Goal: Check status: Check status

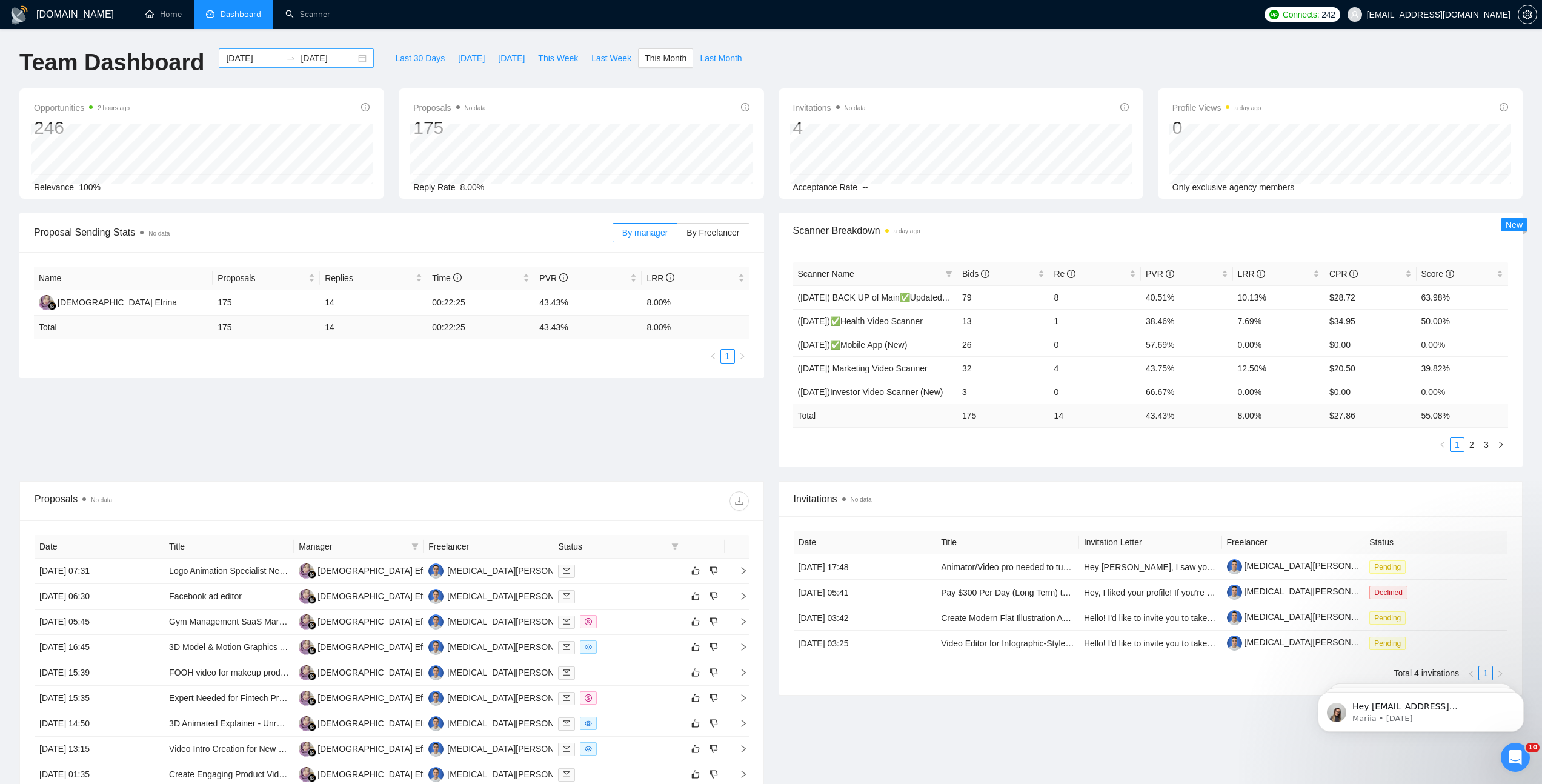
click at [356, 56] on div "[DATE] [DATE]" at bounding box center [296, 58] width 155 height 19
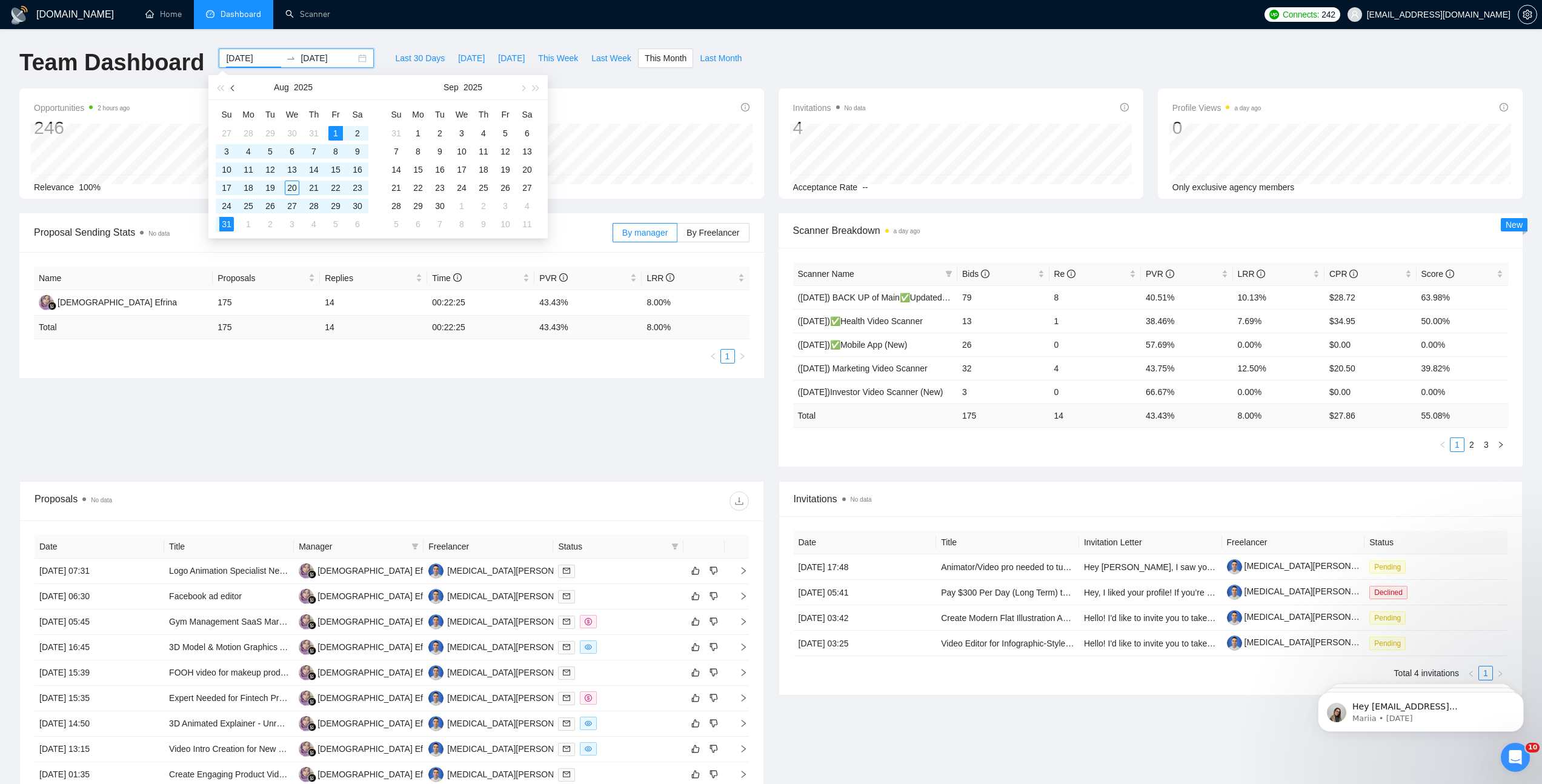
click at [234, 85] on span "button" at bounding box center [234, 88] width 6 height 6
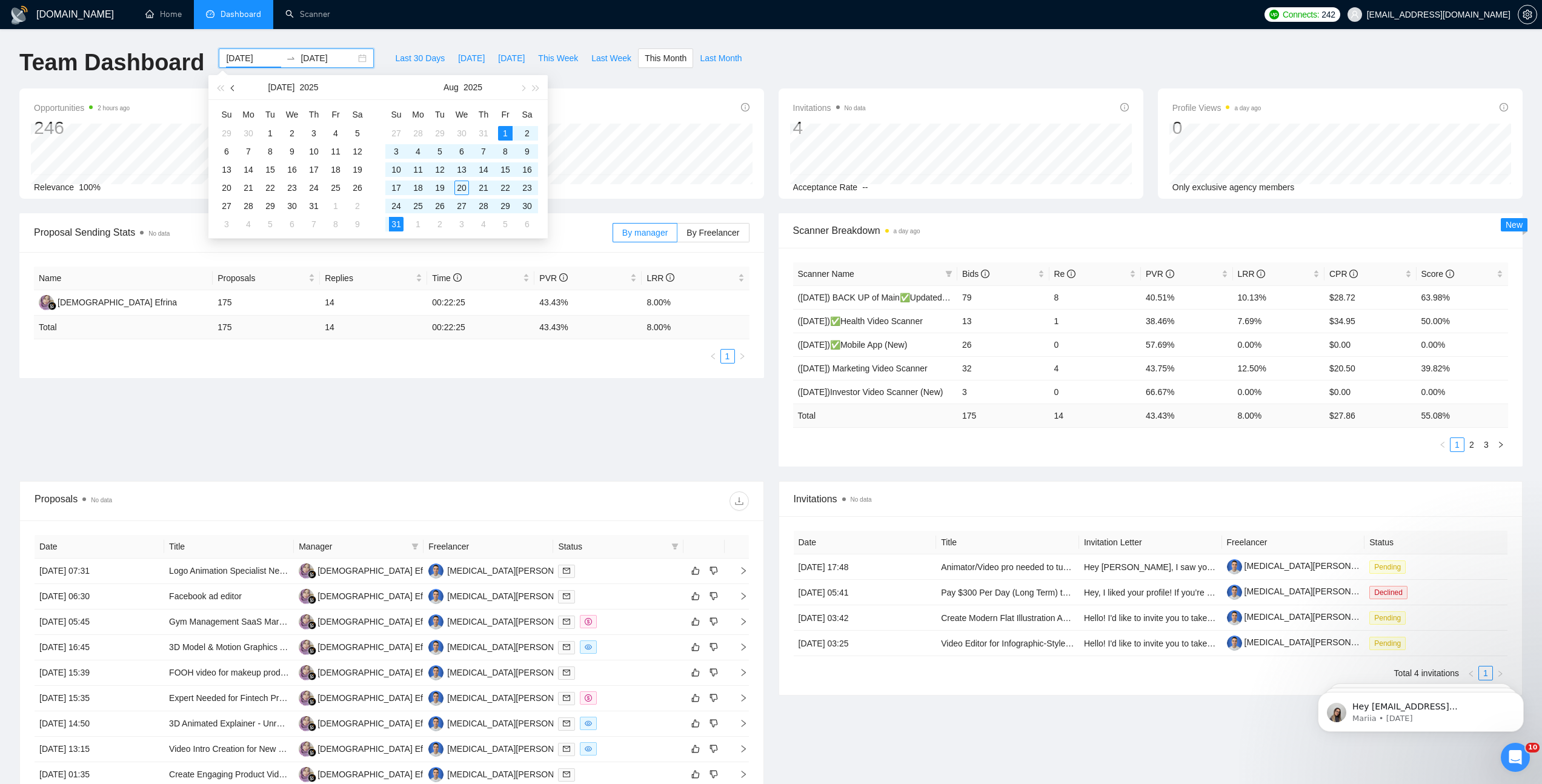
click at [234, 85] on span "button" at bounding box center [234, 88] width 6 height 6
type input "[DATE]"
click at [318, 129] on div "1" at bounding box center [313, 133] width 15 height 15
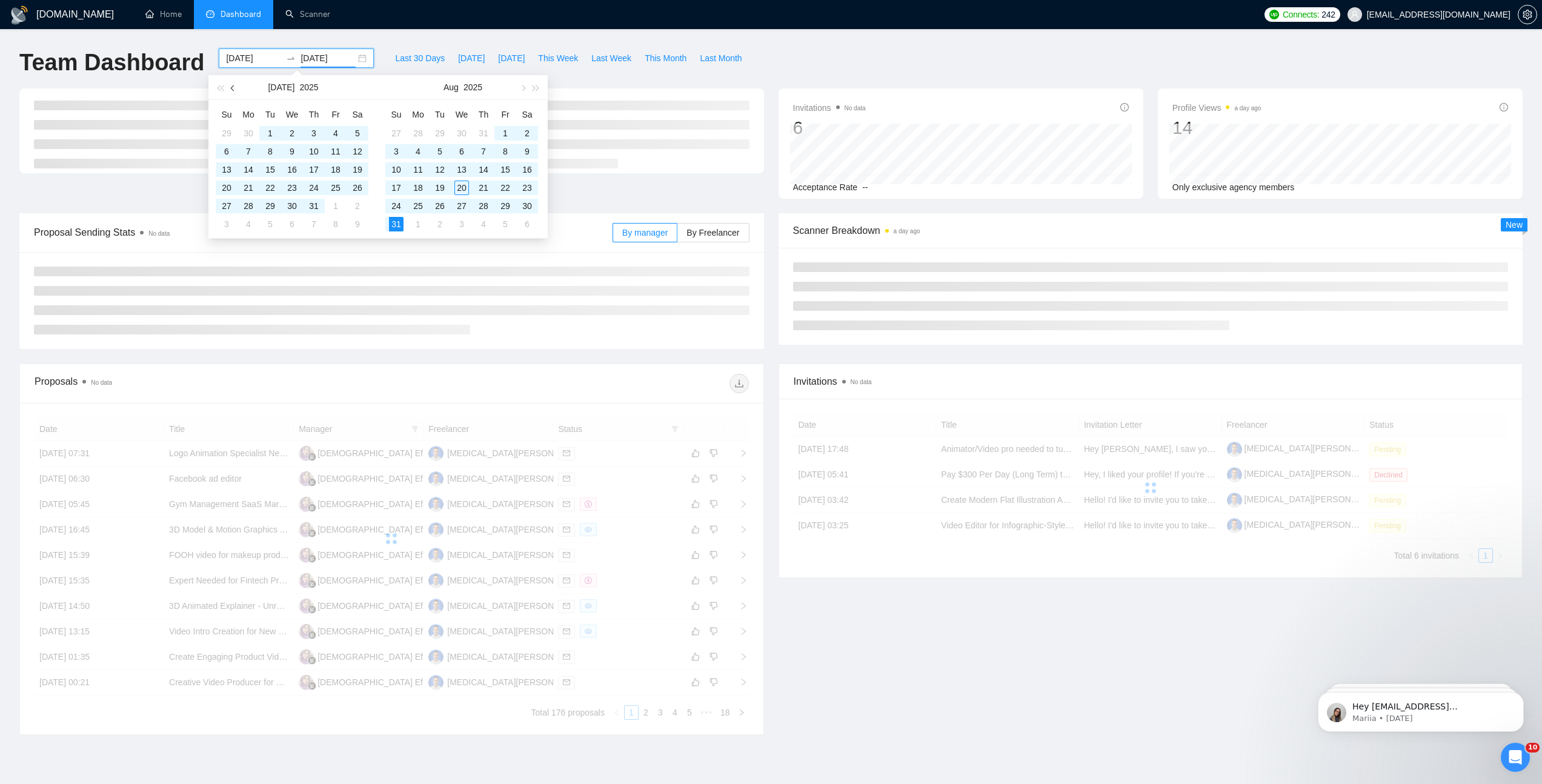
click at [232, 86] on span "button" at bounding box center [234, 88] width 6 height 6
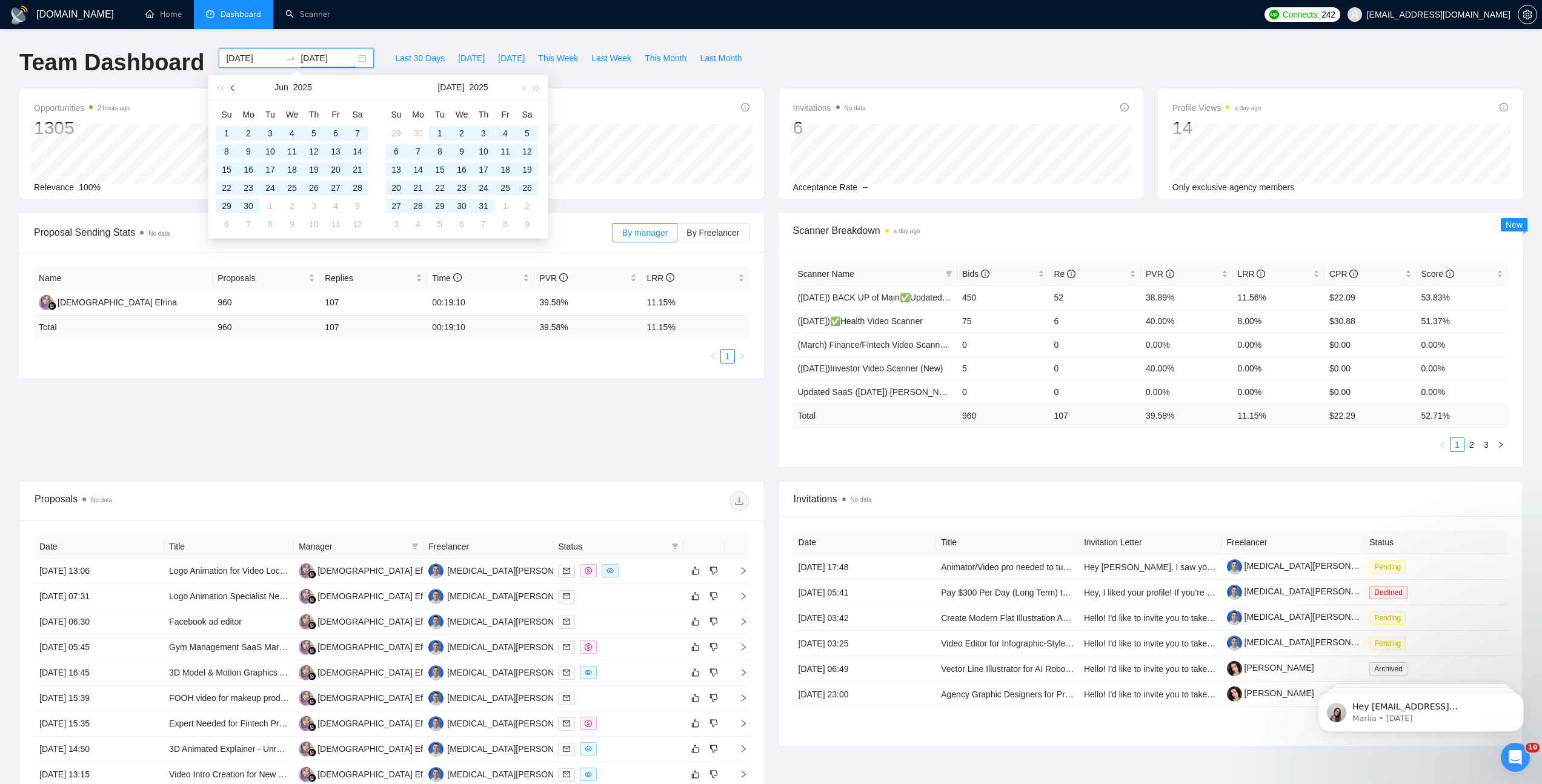
click at [235, 87] on span "button" at bounding box center [234, 88] width 6 height 6
type input "[DATE]"
click at [354, 203] on div "31" at bounding box center [357, 206] width 15 height 15
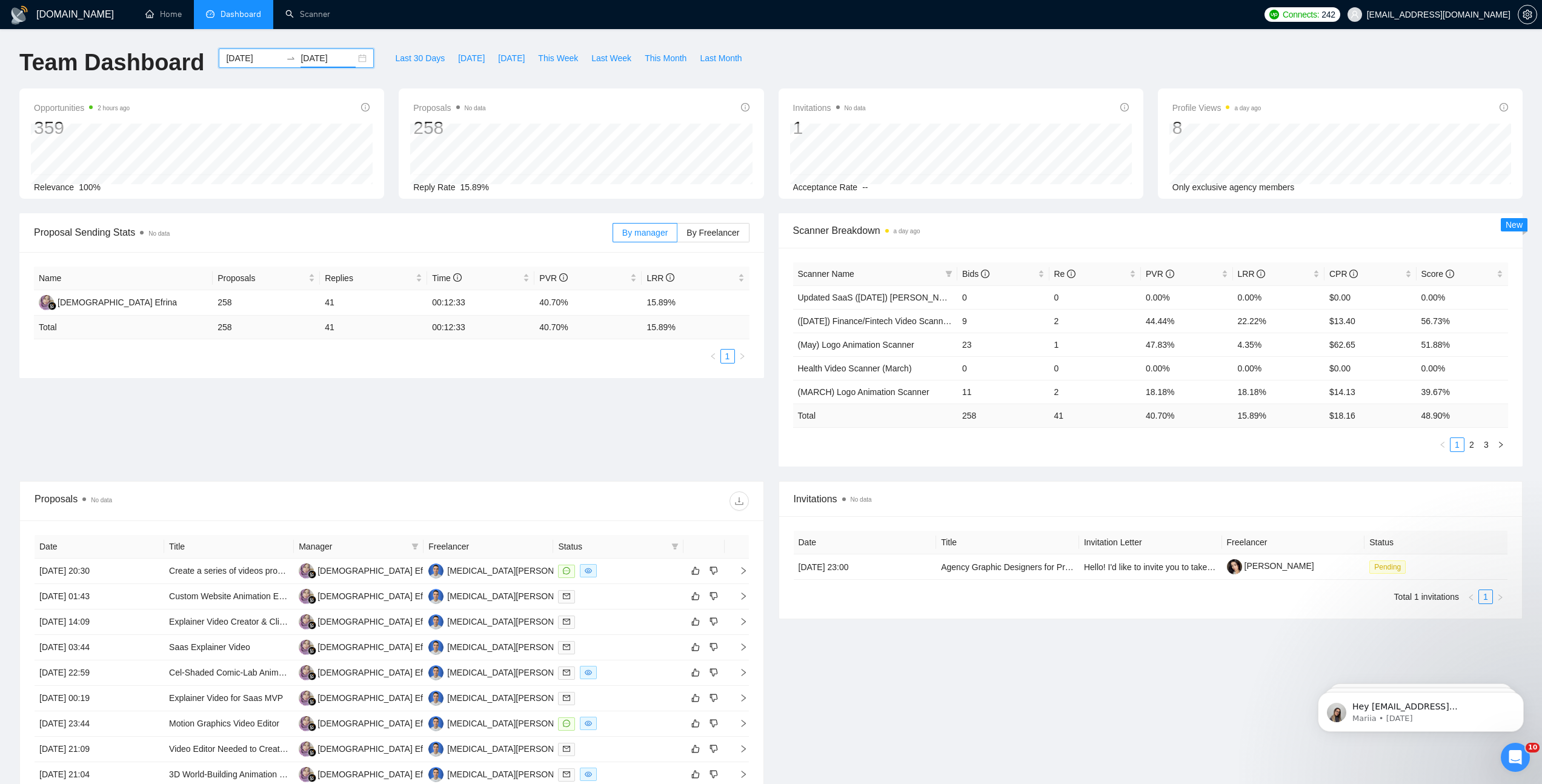
click at [354, 56] on div "[DATE] [DATE]" at bounding box center [296, 58] width 155 height 19
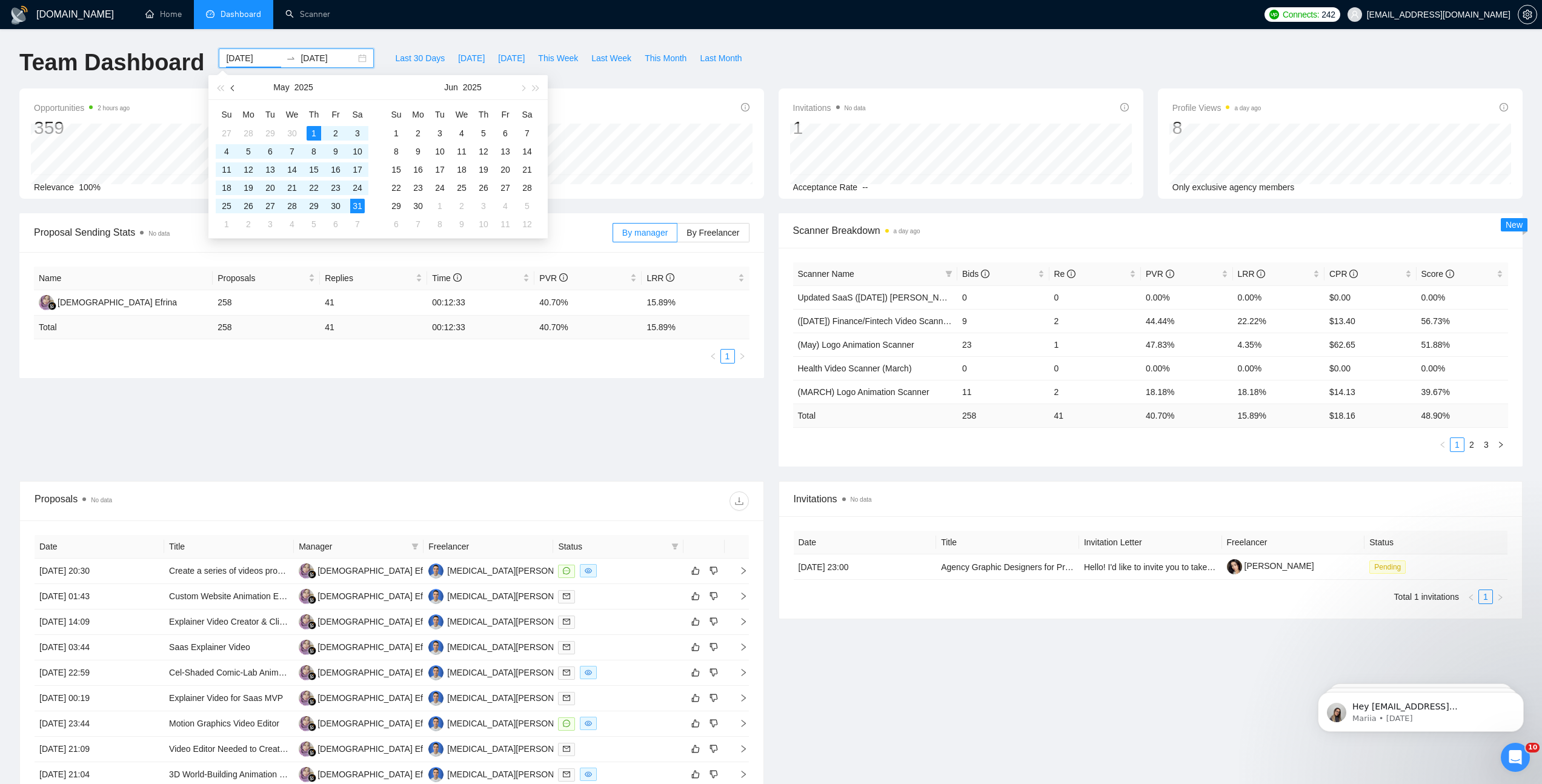
click at [230, 86] on button "button" at bounding box center [233, 87] width 13 height 24
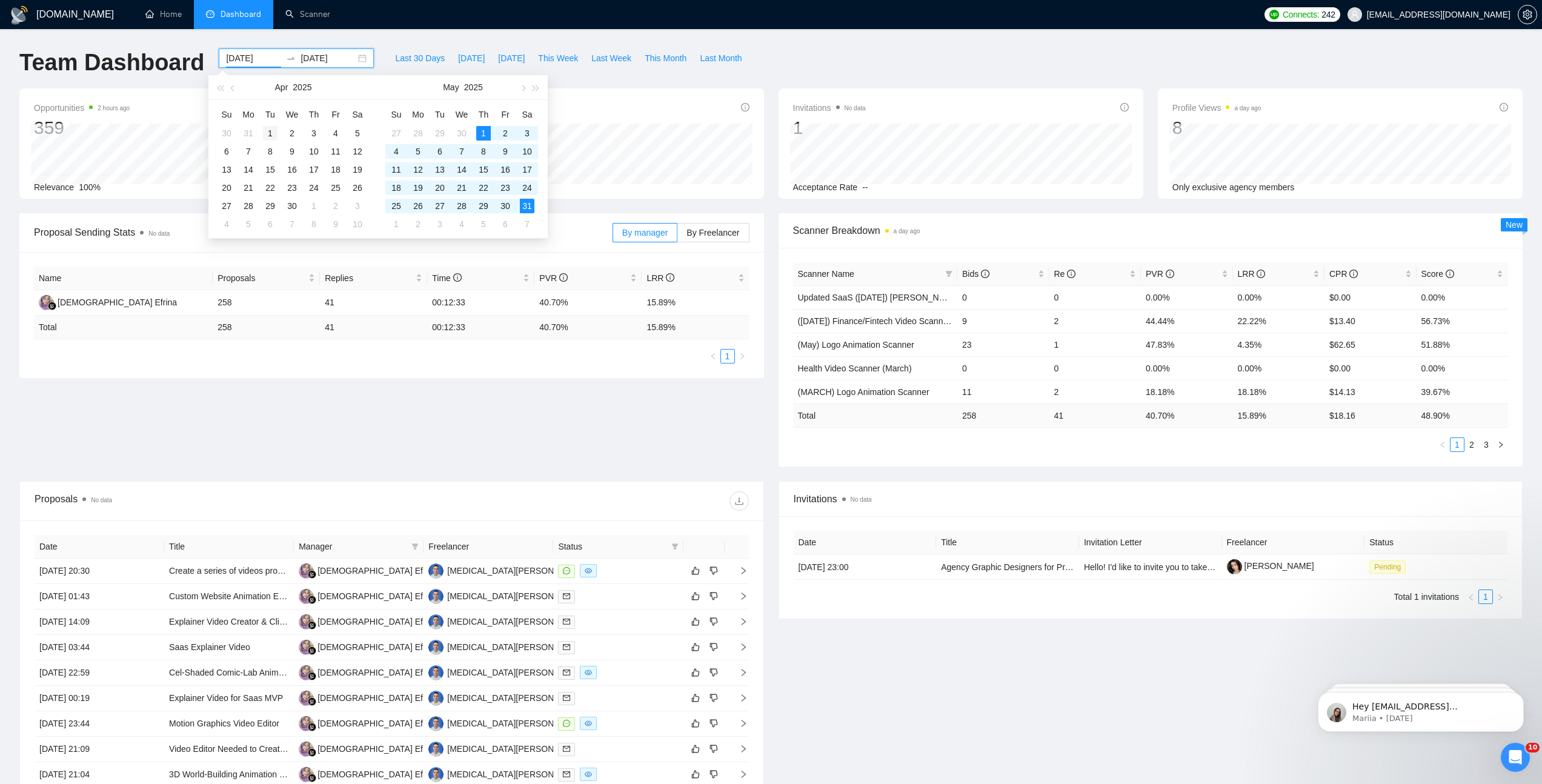
type input "[DATE]"
click at [267, 132] on div "1" at bounding box center [270, 133] width 15 height 15
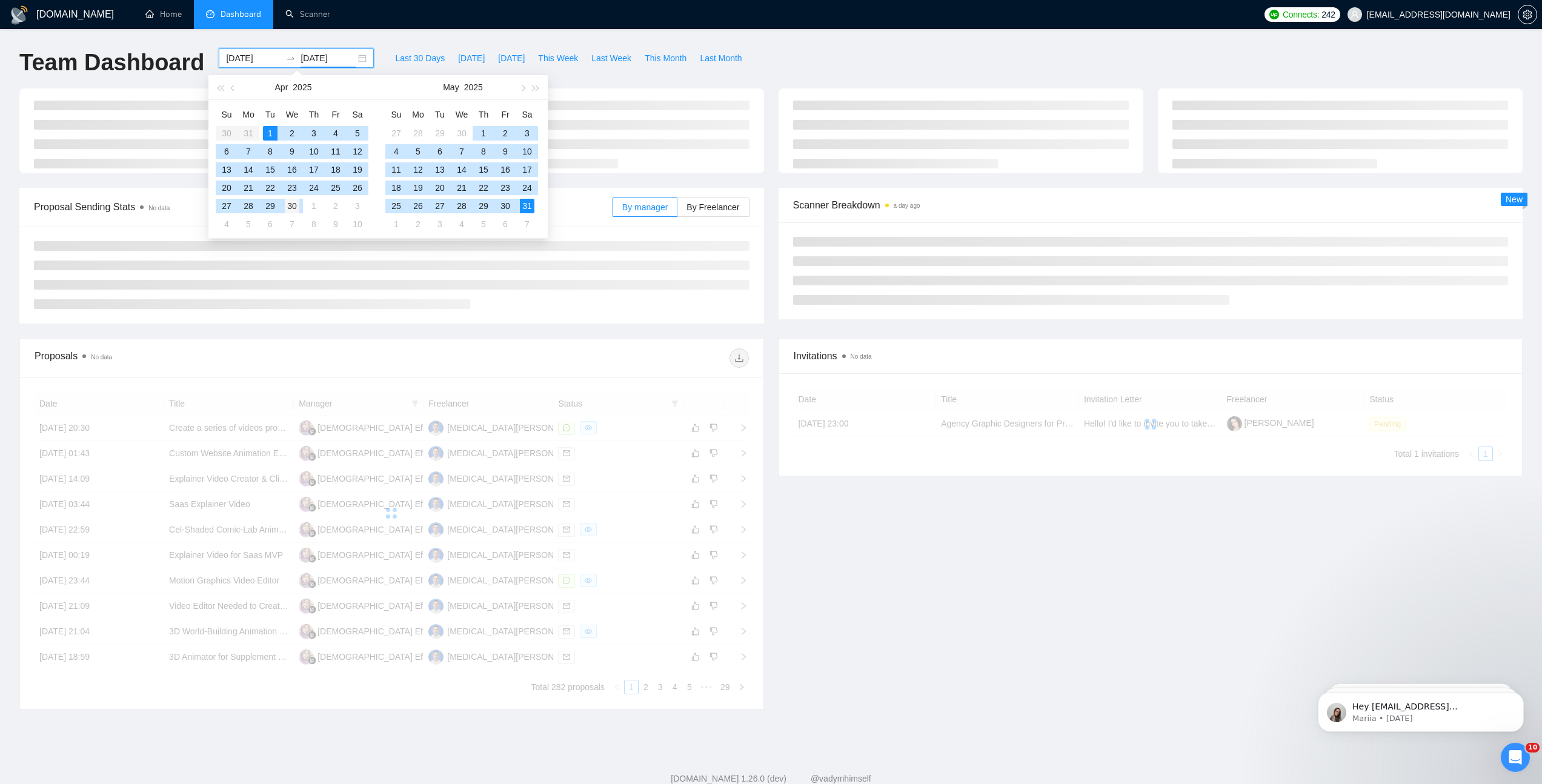
type input "[DATE]"
click at [291, 203] on div "30" at bounding box center [292, 206] width 15 height 15
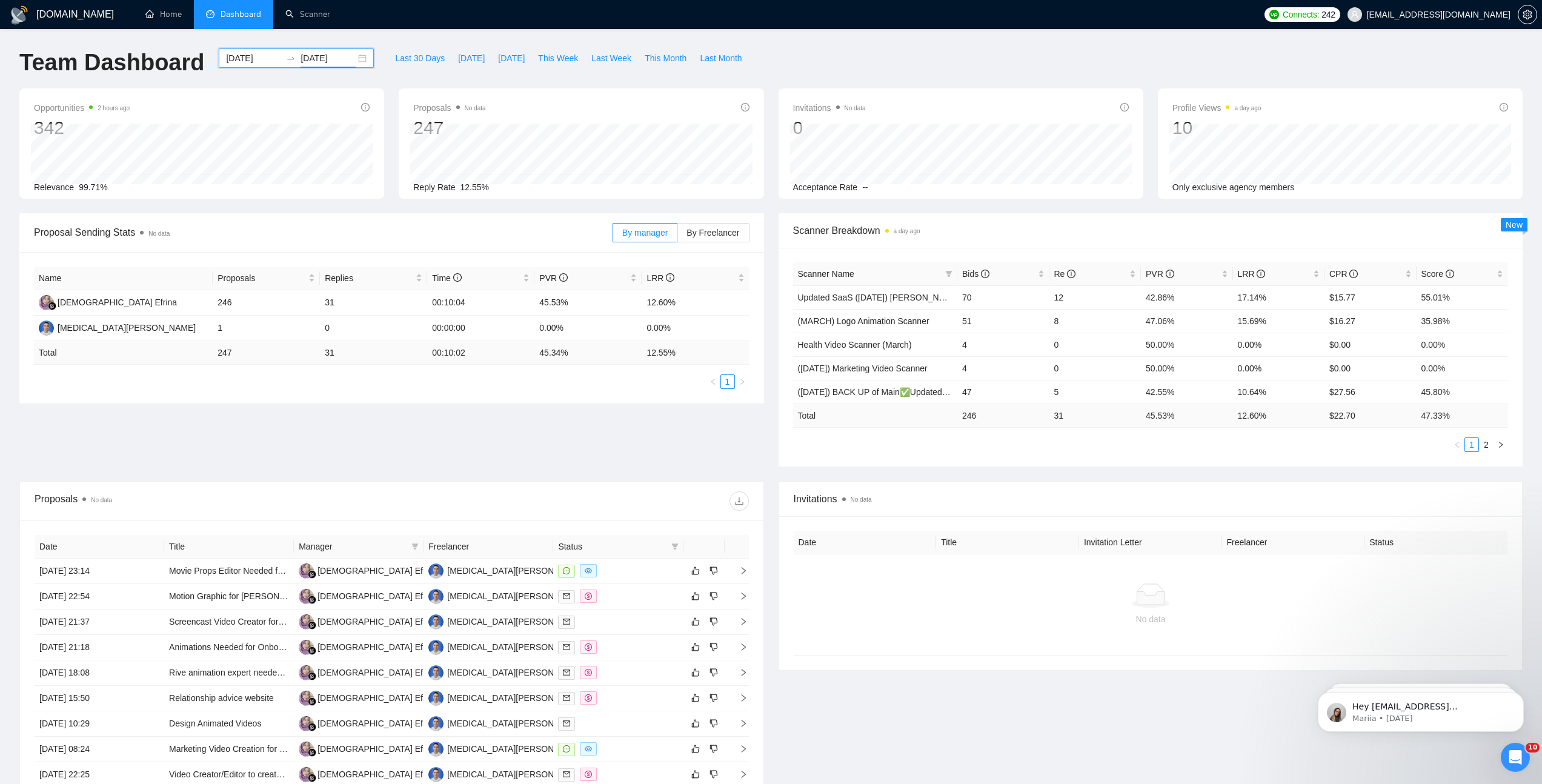
click at [346, 55] on div "[DATE] [DATE]" at bounding box center [296, 58] width 155 height 19
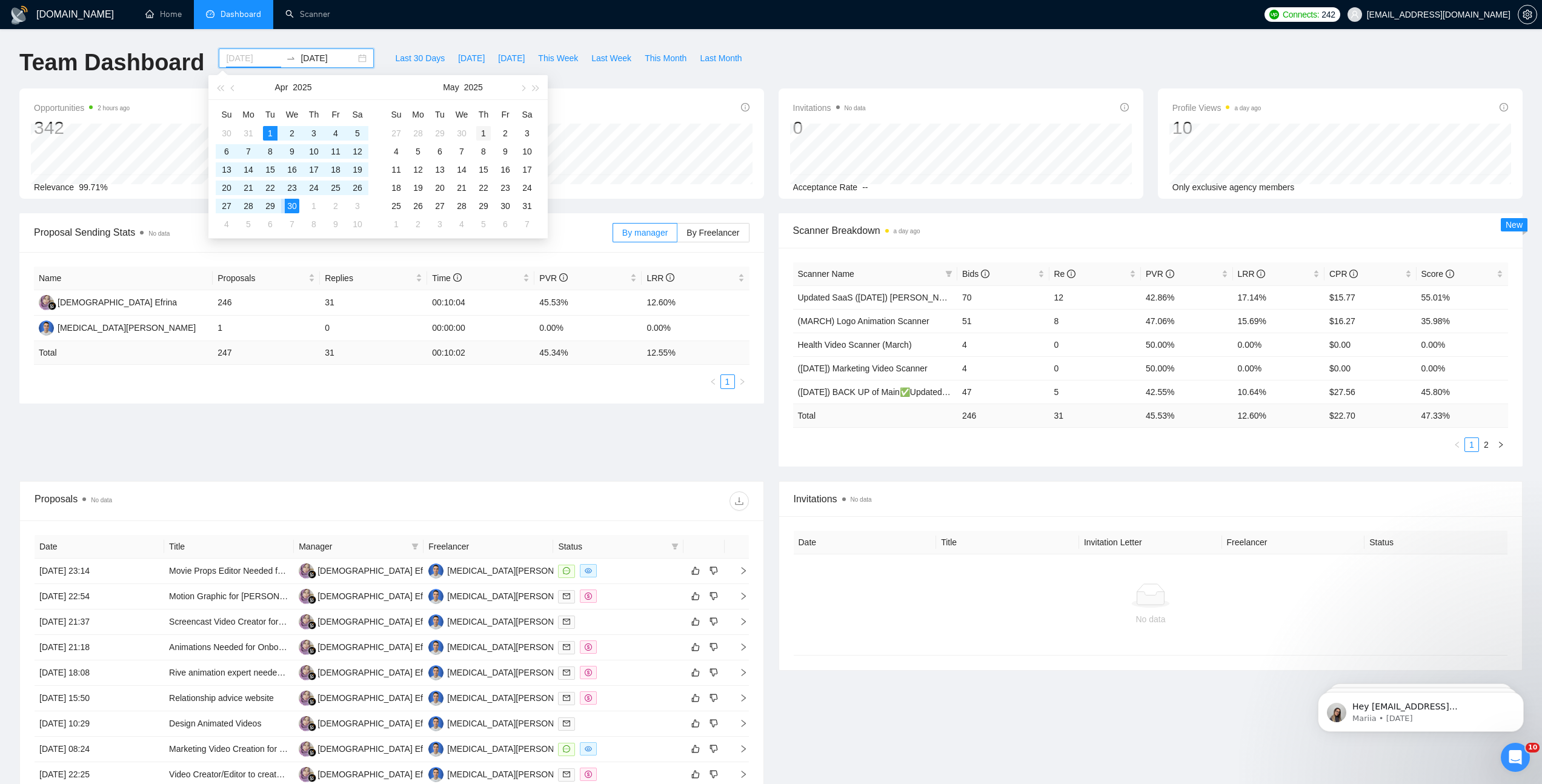
type input "[DATE]"
click at [480, 132] on div "1" at bounding box center [483, 133] width 15 height 15
type input "[DATE]"
click at [526, 204] on div "31" at bounding box center [527, 206] width 15 height 15
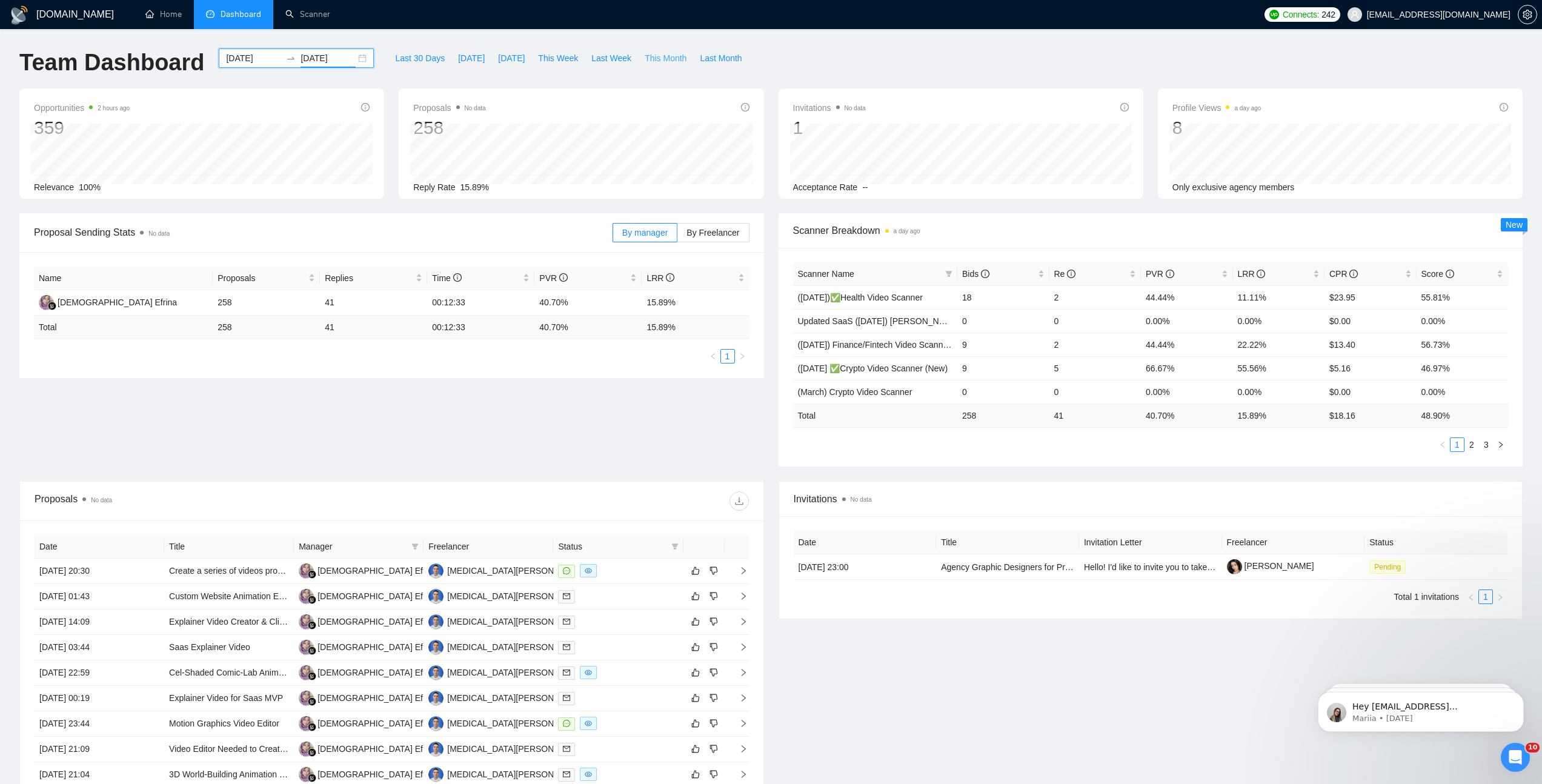
click at [669, 60] on span "This Month" at bounding box center [665, 58] width 42 height 13
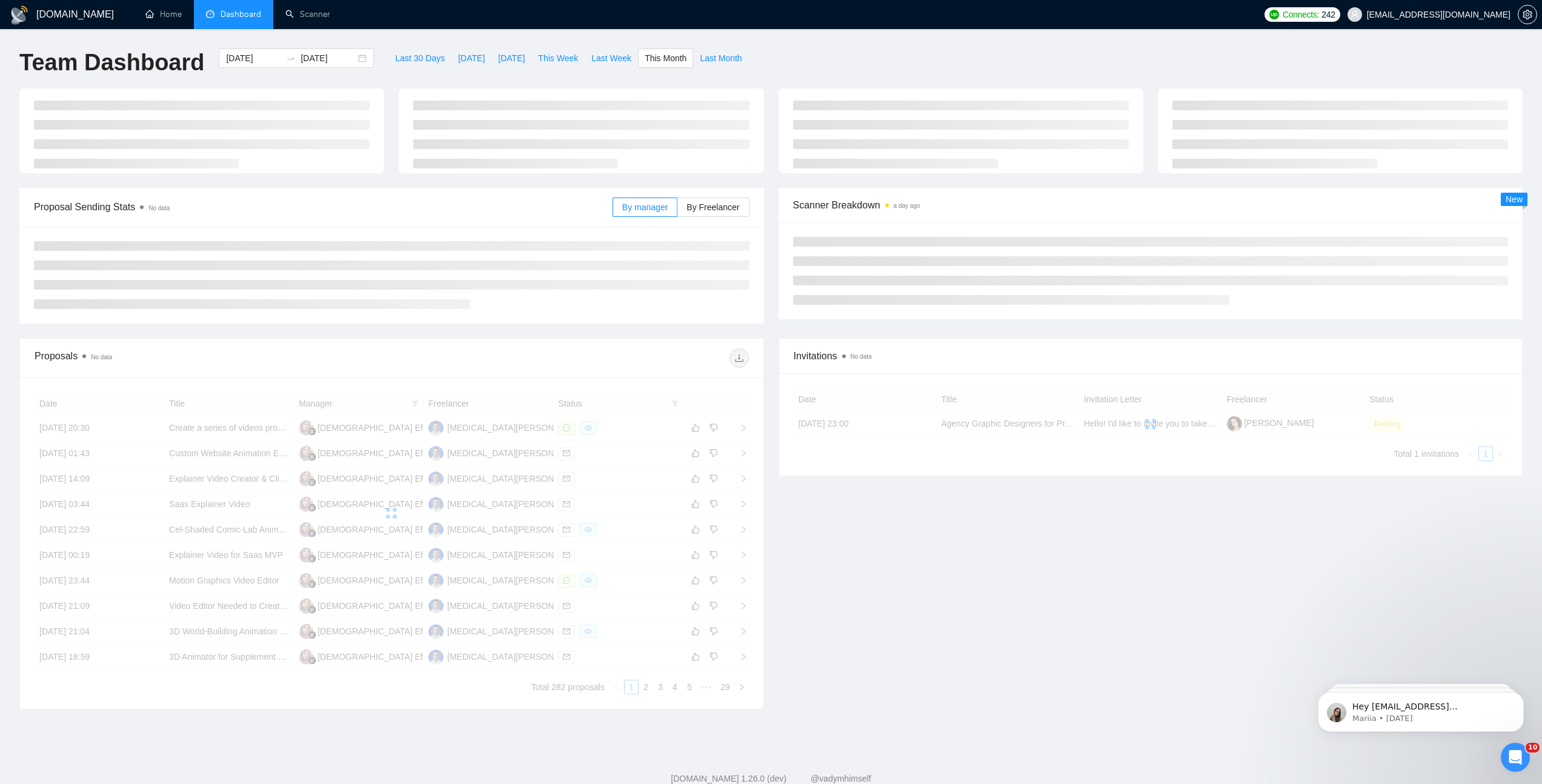
type input "[DATE]"
